Goal: Transaction & Acquisition: Purchase product/service

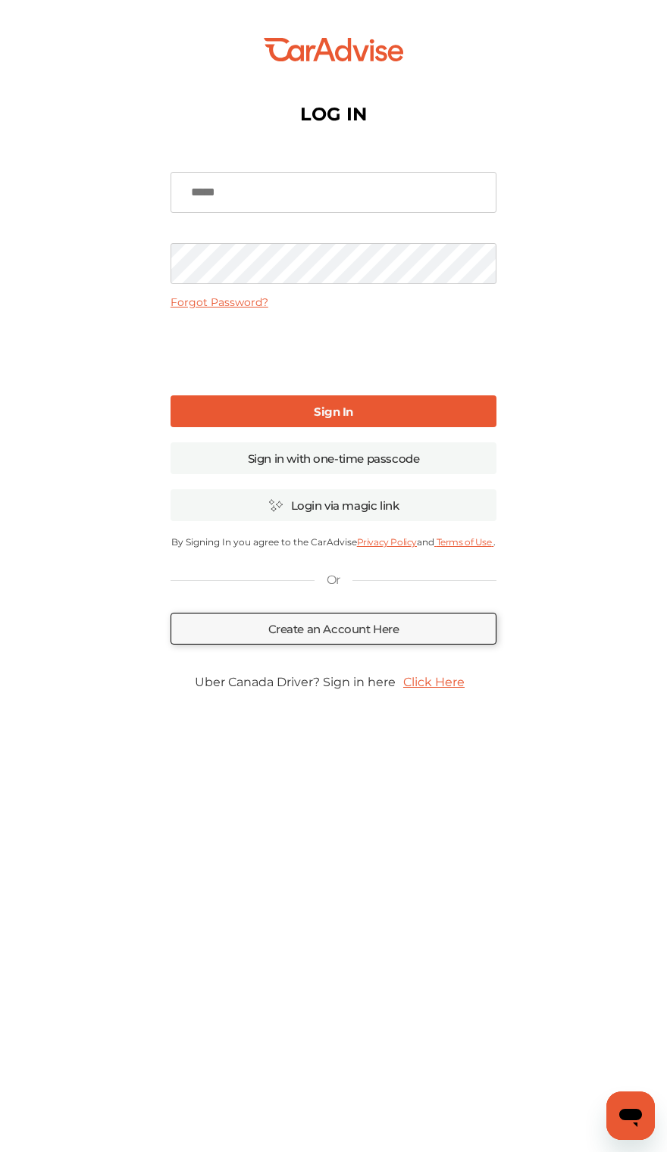
type input "**********"
click at [189, 414] on link "Sign In" at bounding box center [333, 411] width 326 height 32
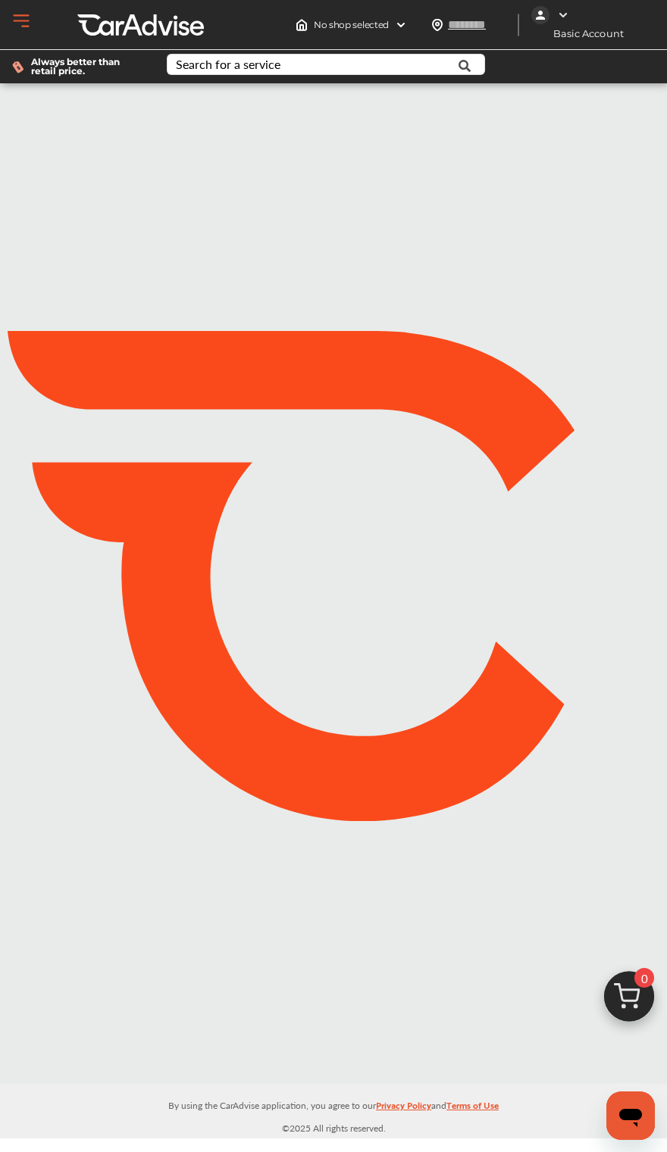
type input "*****"
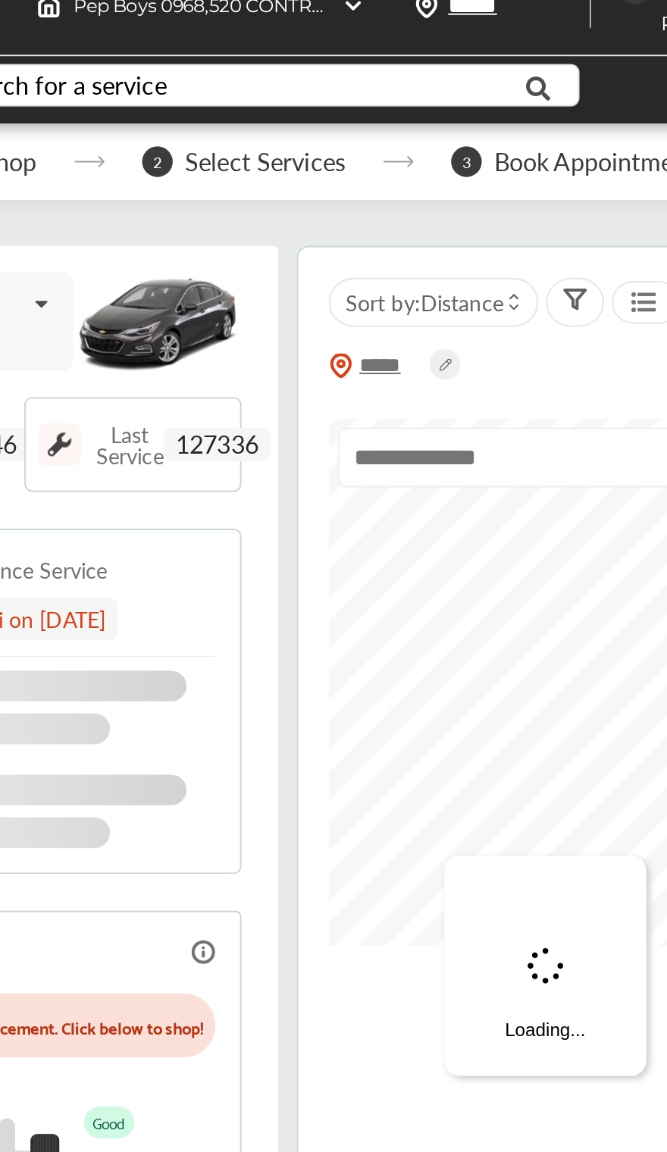
scroll to position [32, 0]
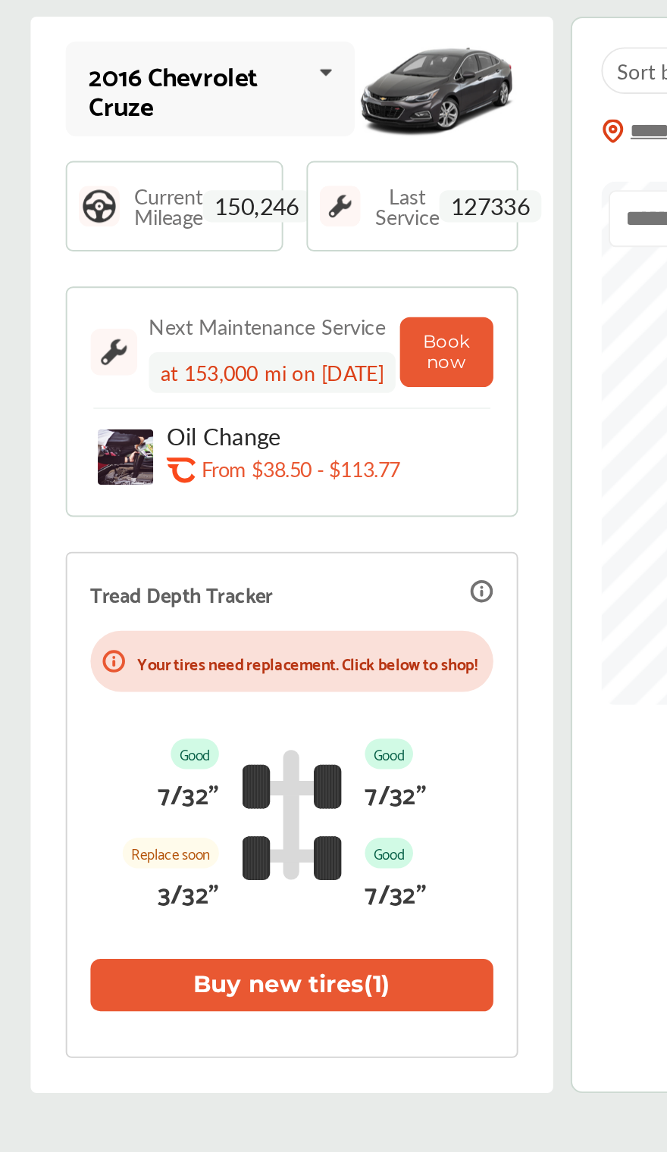
click at [207, 93] on icon at bounding box center [220, 109] width 26 height 33
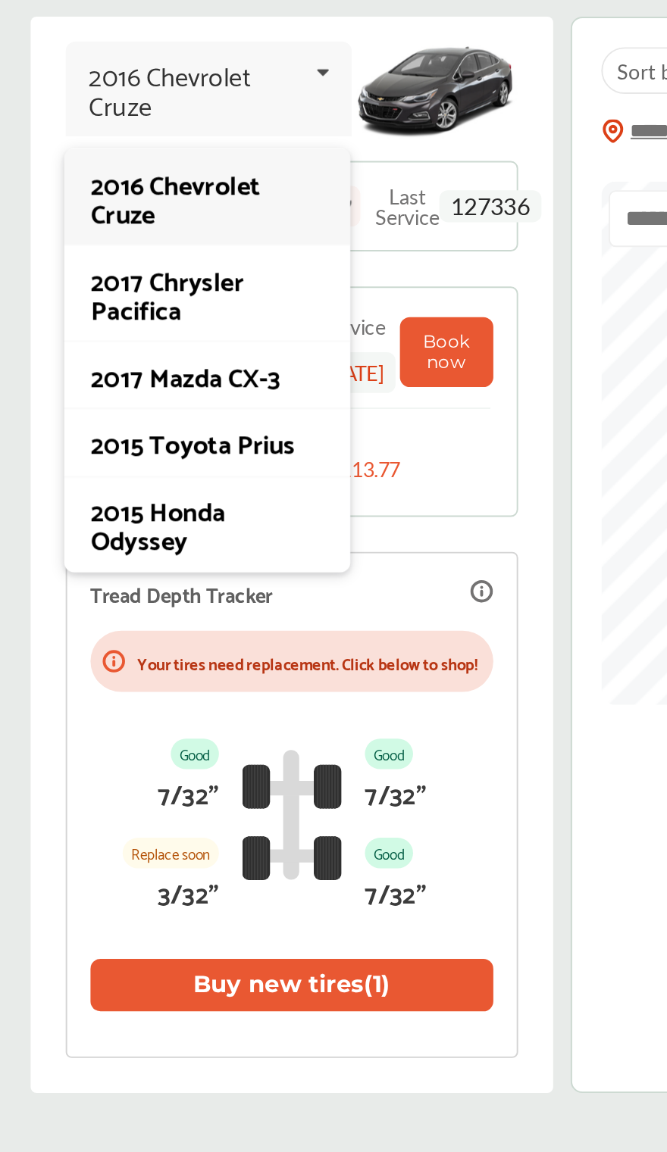
click at [146, 294] on div "2015 Toyota Prius" at bounding box center [158, 301] width 121 height 15
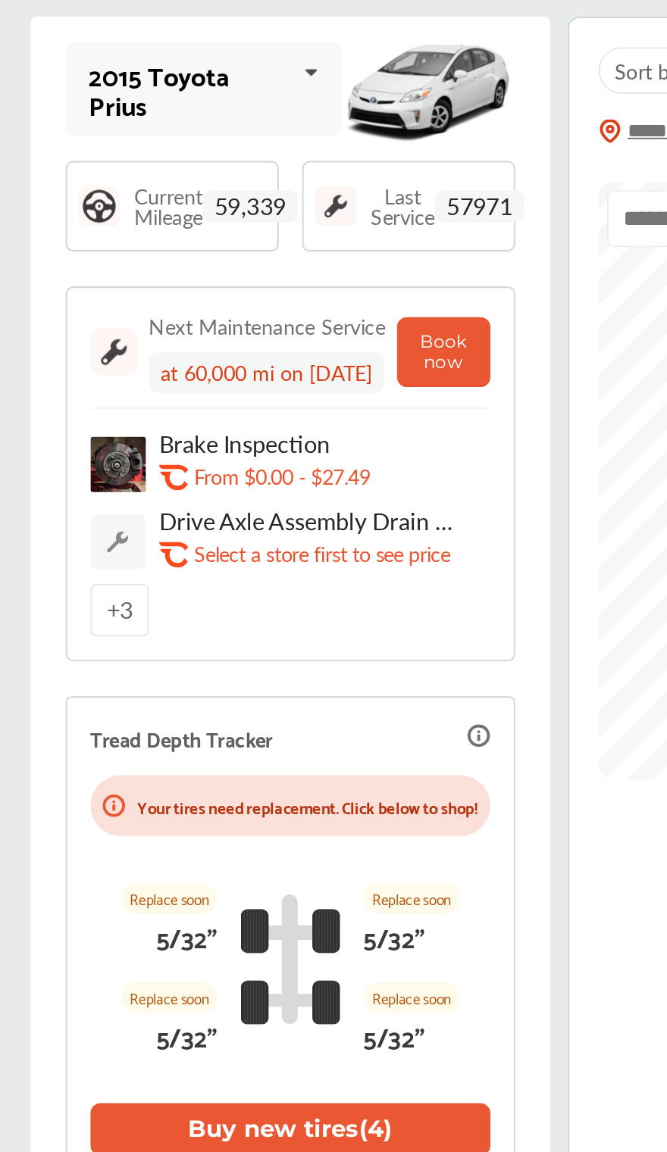
click at [227, 645] on button "Buy new tires ( 4 )" at bounding box center [202, 658] width 208 height 27
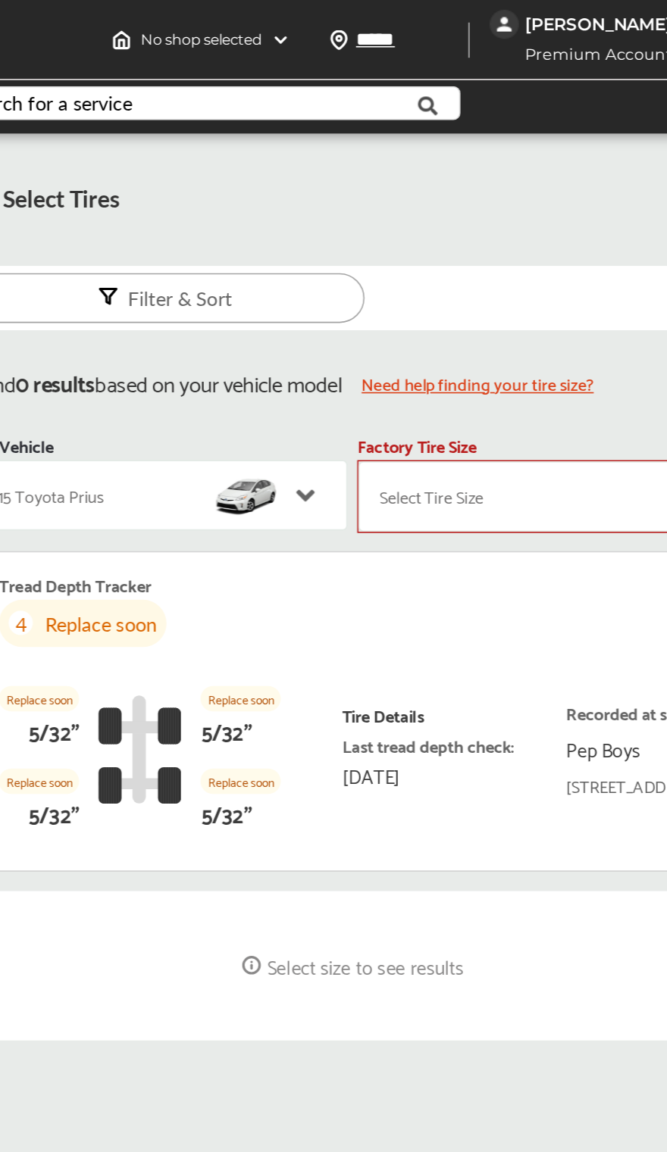
click at [434, 323] on div "Select Tire Size" at bounding box center [527, 310] width 186 height 30
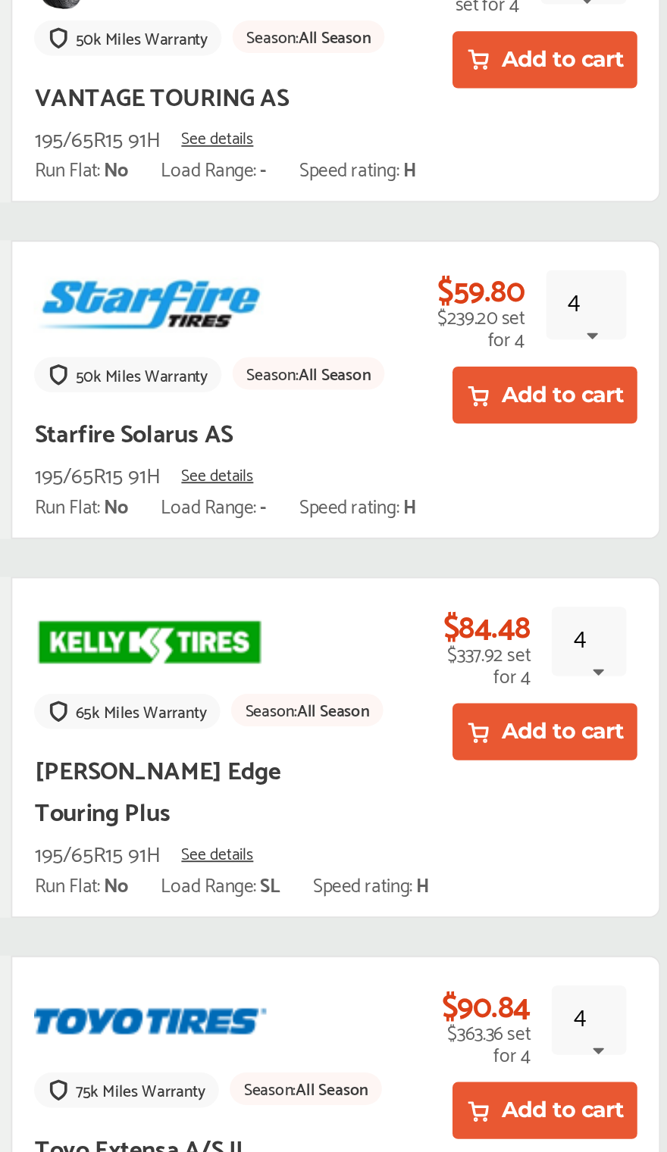
scroll to position [452, 0]
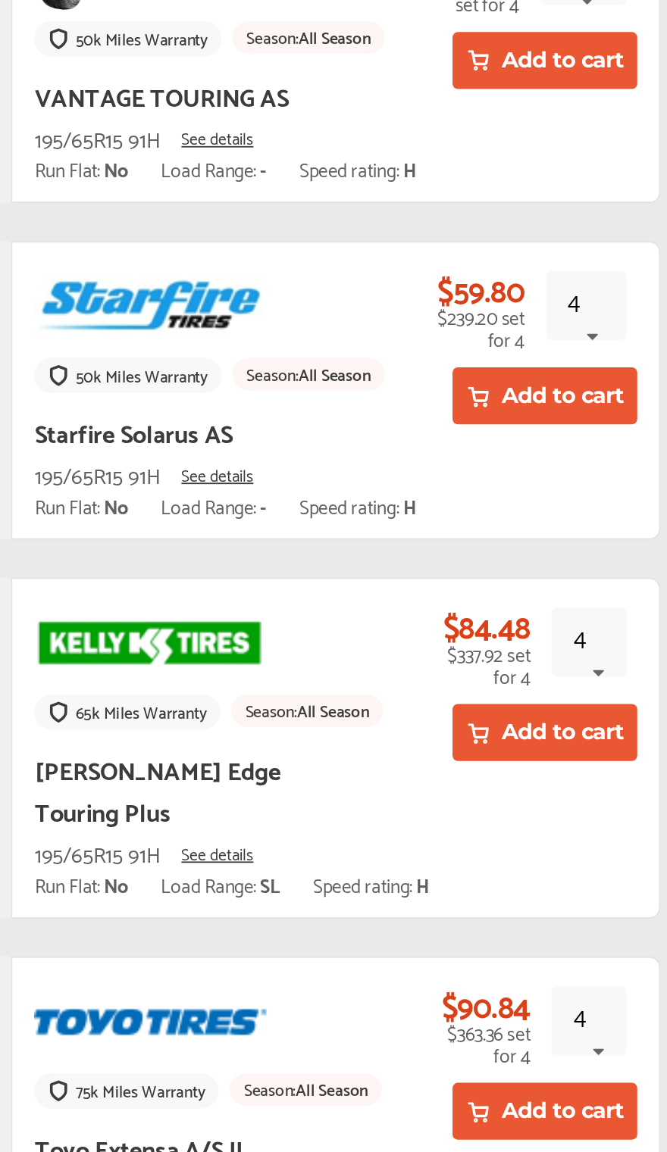
click at [547, 368] on button "Add to cart" at bounding box center [599, 384] width 104 height 32
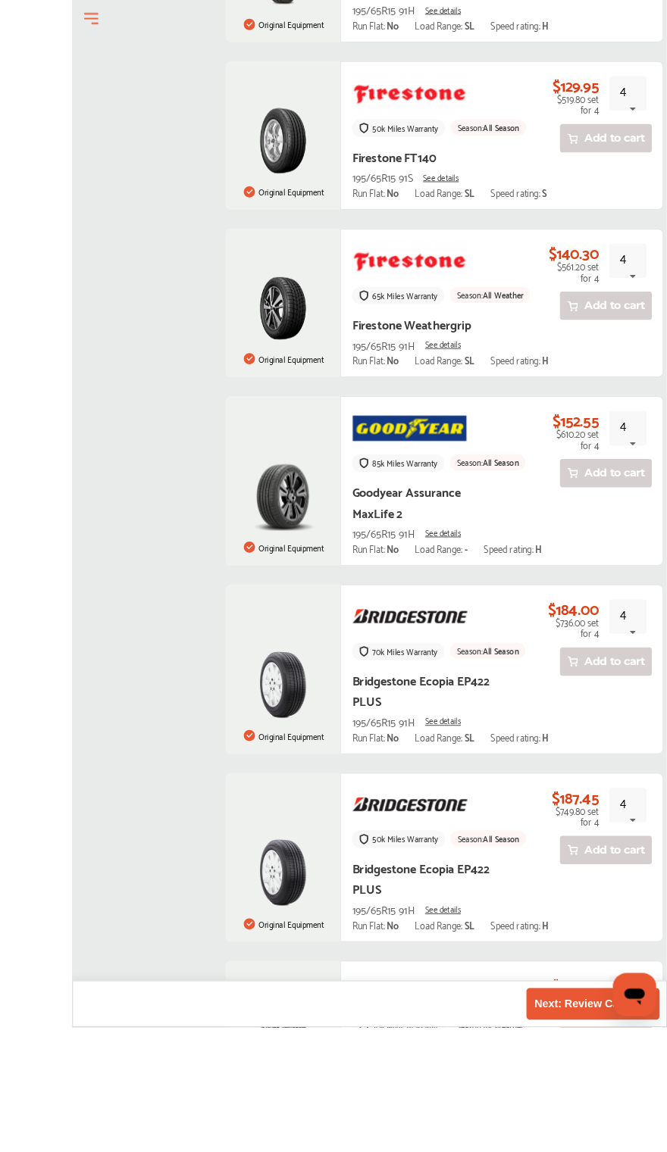
scroll to position [3306, 0]
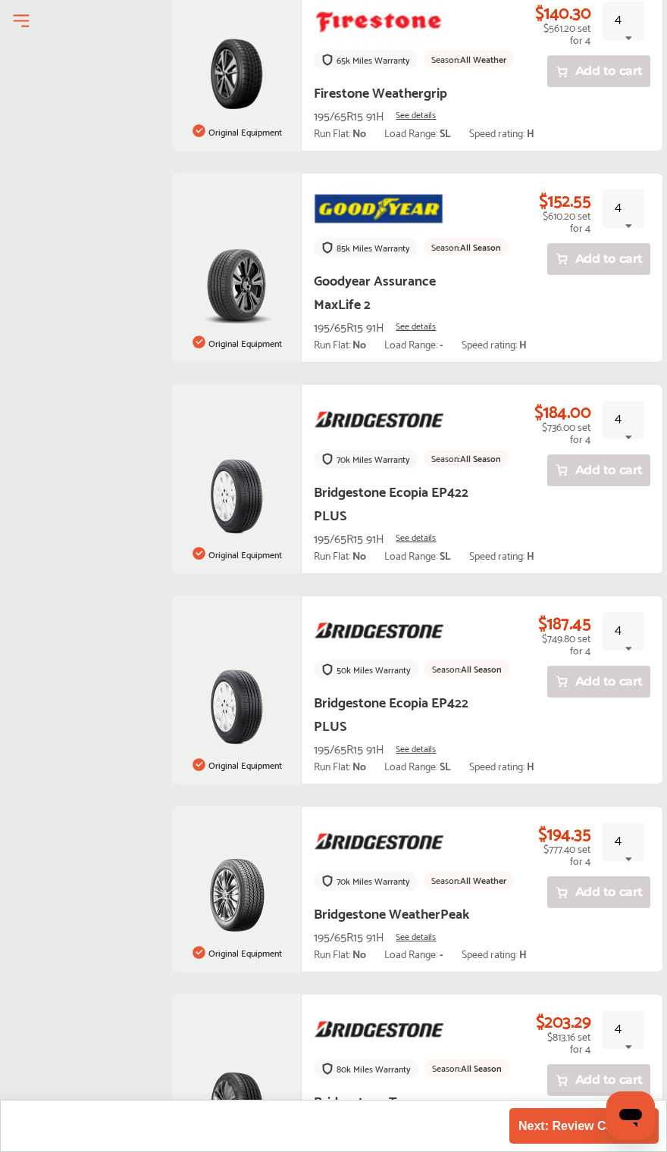
click at [557, 1136] on button "Next: Review Cart 4" at bounding box center [584, 1126] width 140 height 28
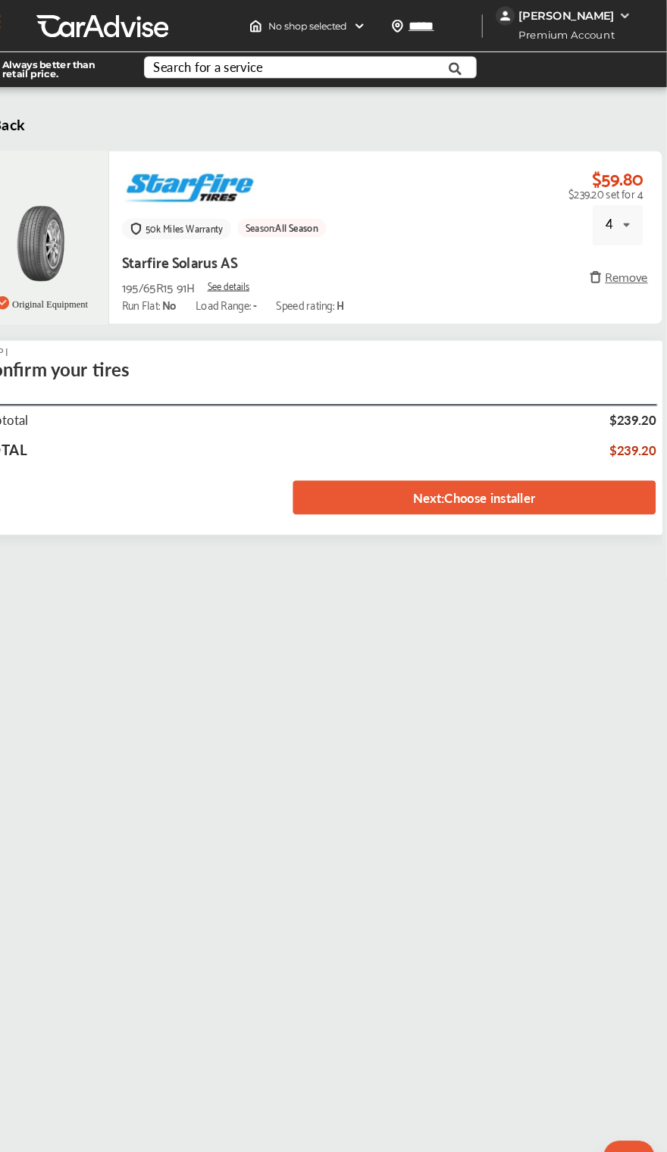
click at [573, 492] on link "Next : Choose installer" at bounding box center [482, 476] width 347 height 33
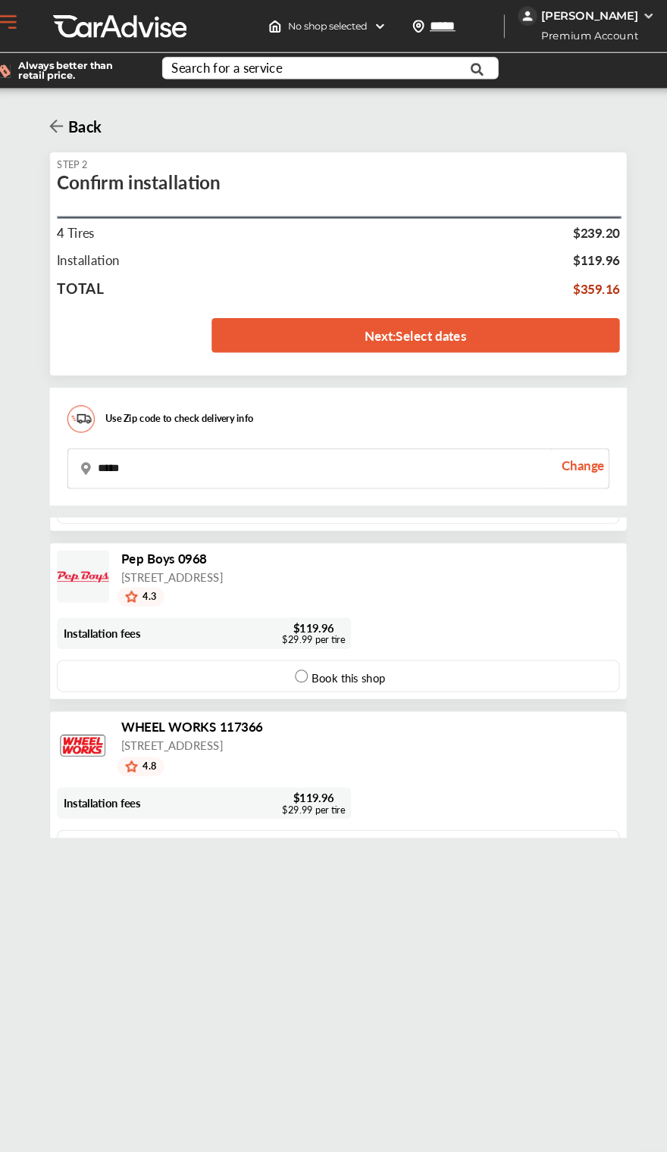
click at [370, 647] on div "Book this shop" at bounding box center [332, 639] width 107 height 29
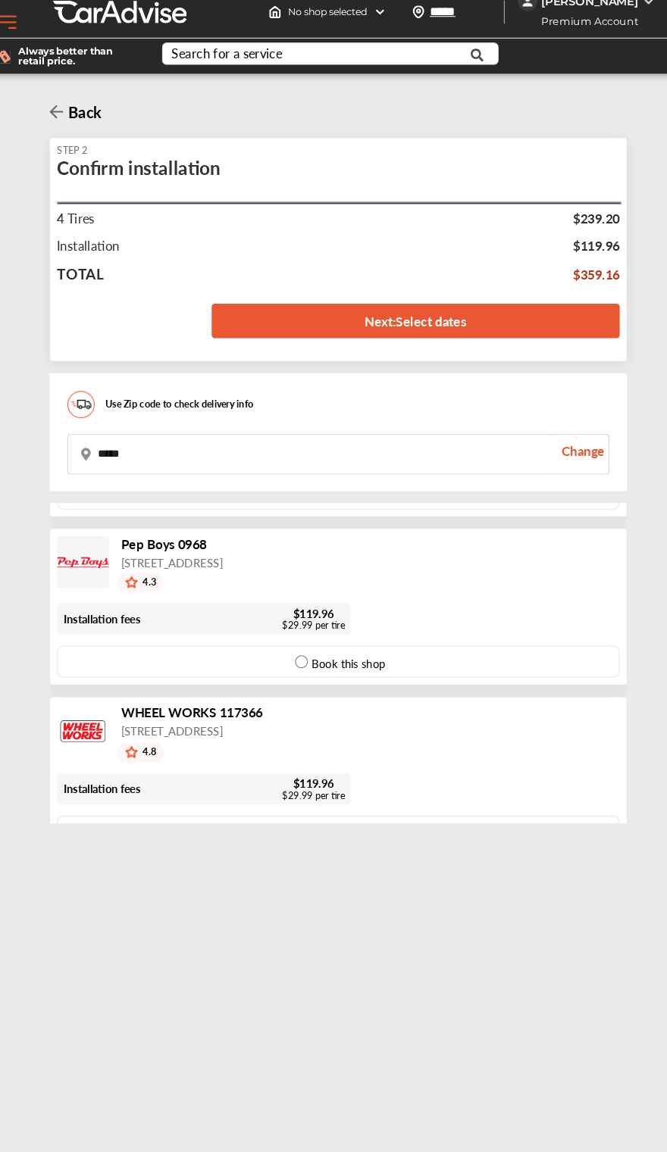
scroll to position [16, 0]
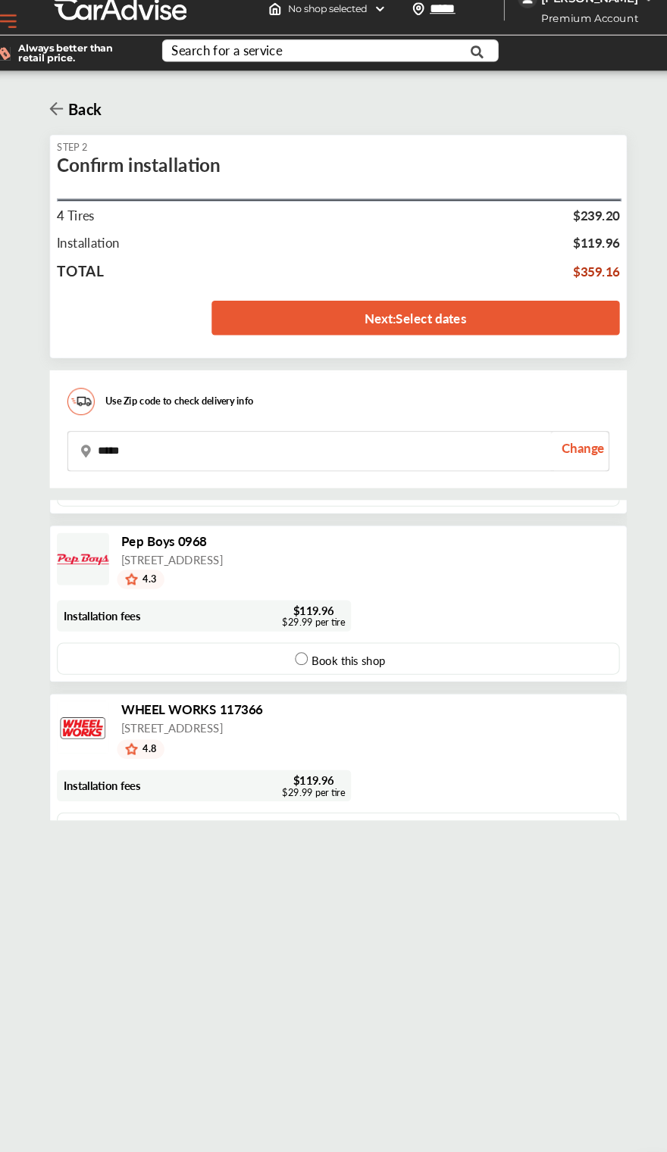
click at [549, 310] on link "Next : Select dates" at bounding box center [407, 301] width 386 height 33
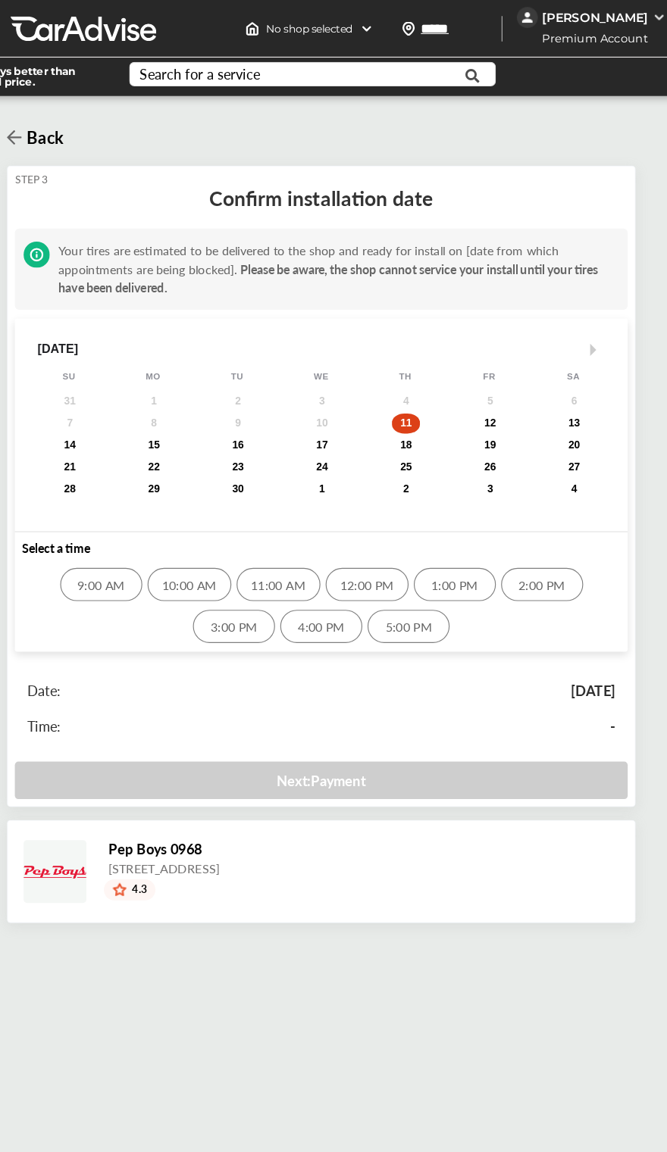
click at [550, 606] on div "[DATE]" at bounding box center [569, 599] width 39 height 14
click at [252, 348] on div "2" at bounding box center [261, 348] width 18 height 11
